Goal: Task Accomplishment & Management: Use online tool/utility

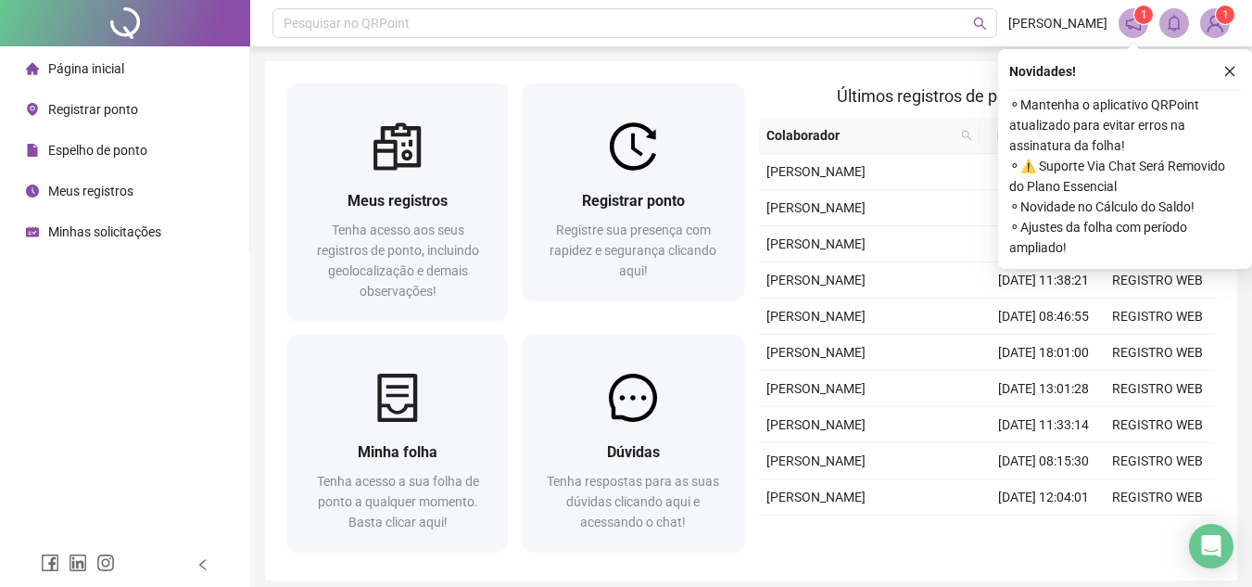
click at [103, 105] on span "Registrar ponto" at bounding box center [93, 109] width 90 height 15
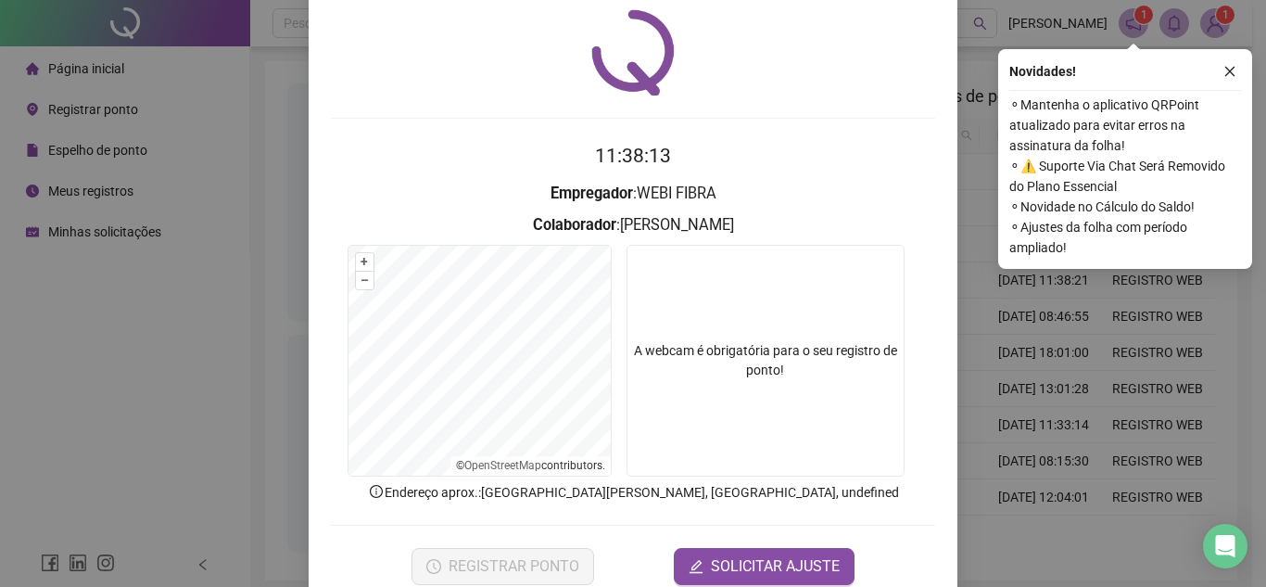
scroll to position [96, 0]
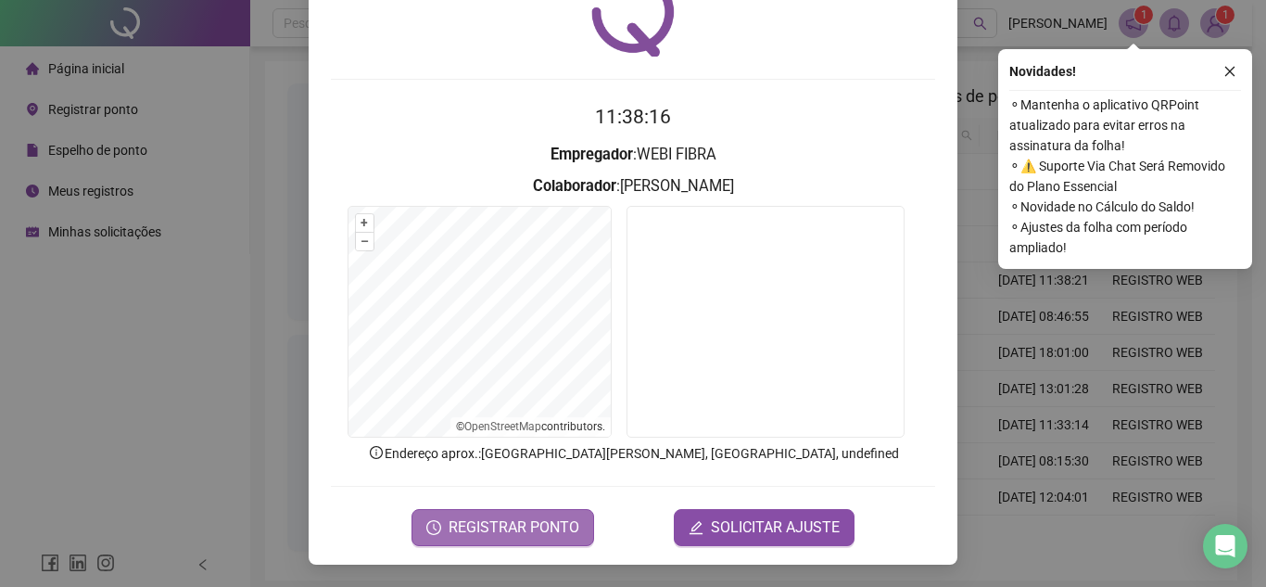
click at [528, 534] on span "REGISTRAR PONTO" at bounding box center [514, 527] width 131 height 22
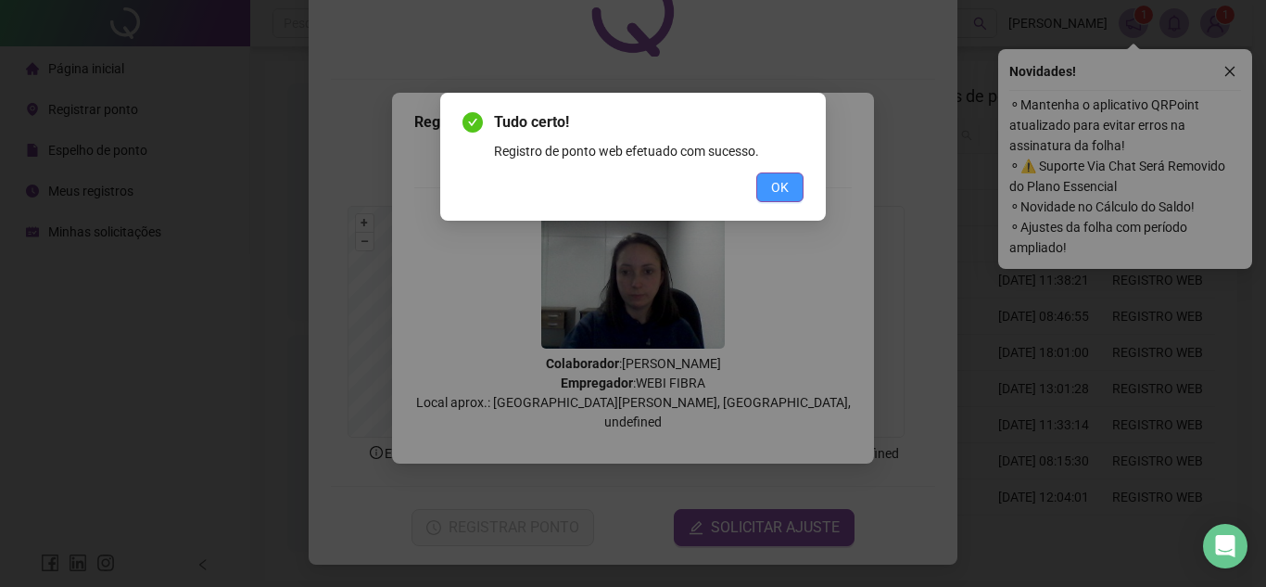
click at [778, 193] on span "OK" at bounding box center [780, 187] width 18 height 20
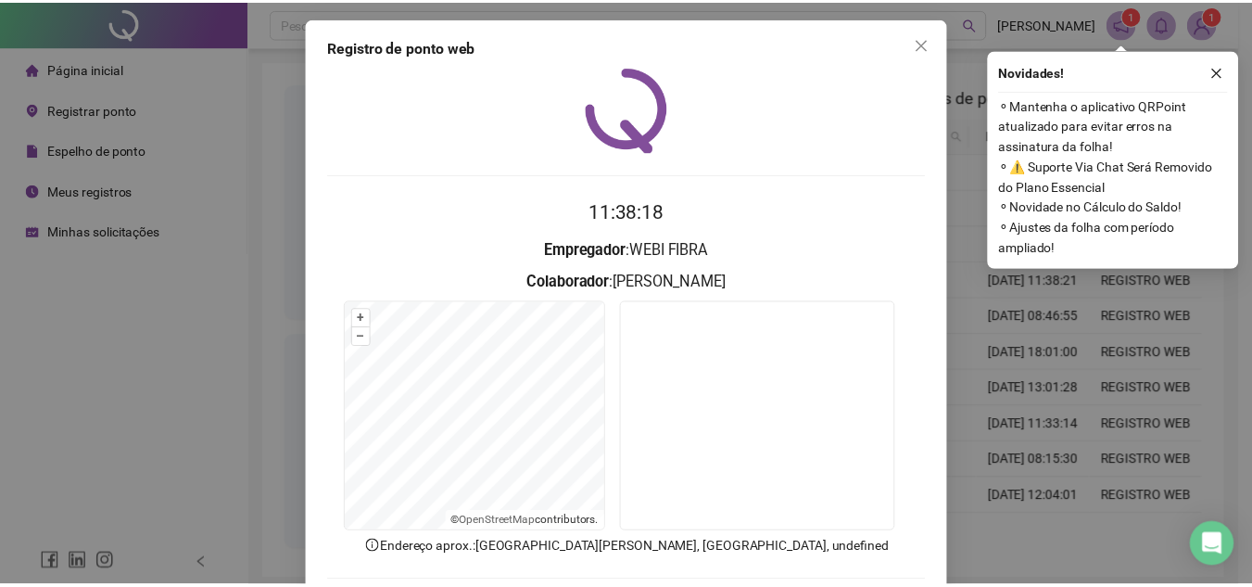
scroll to position [0, 0]
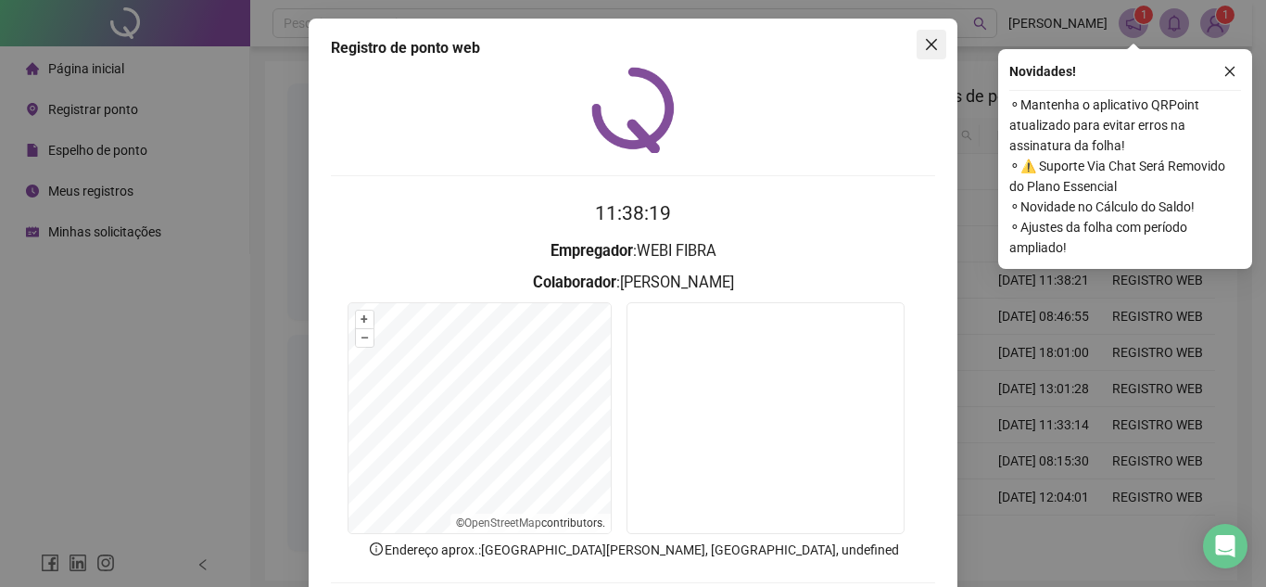
click at [927, 46] on icon "close" at bounding box center [931, 44] width 11 height 11
